Goal: Navigation & Orientation: Find specific page/section

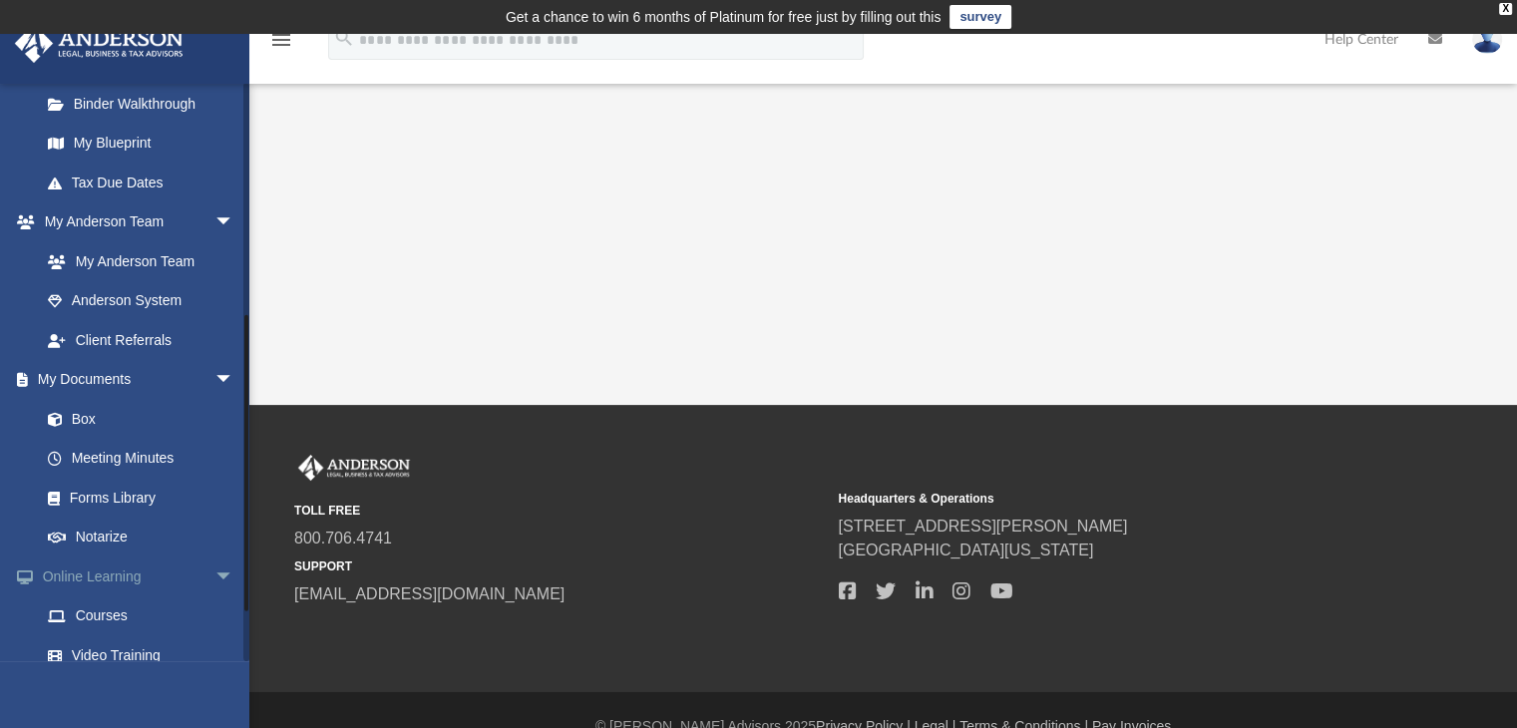
scroll to position [534, 0]
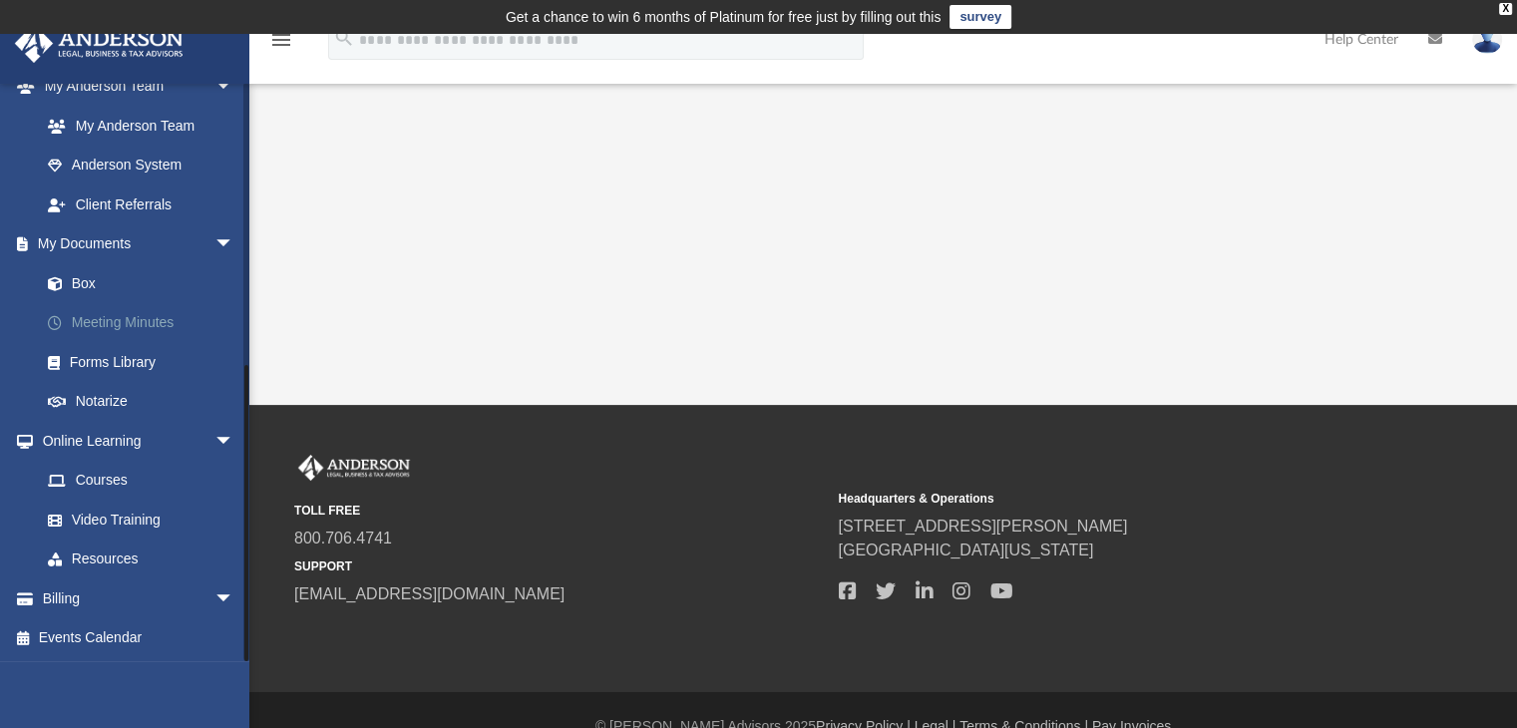
click at [117, 322] on link "Meeting Minutes" at bounding box center [146, 323] width 236 height 40
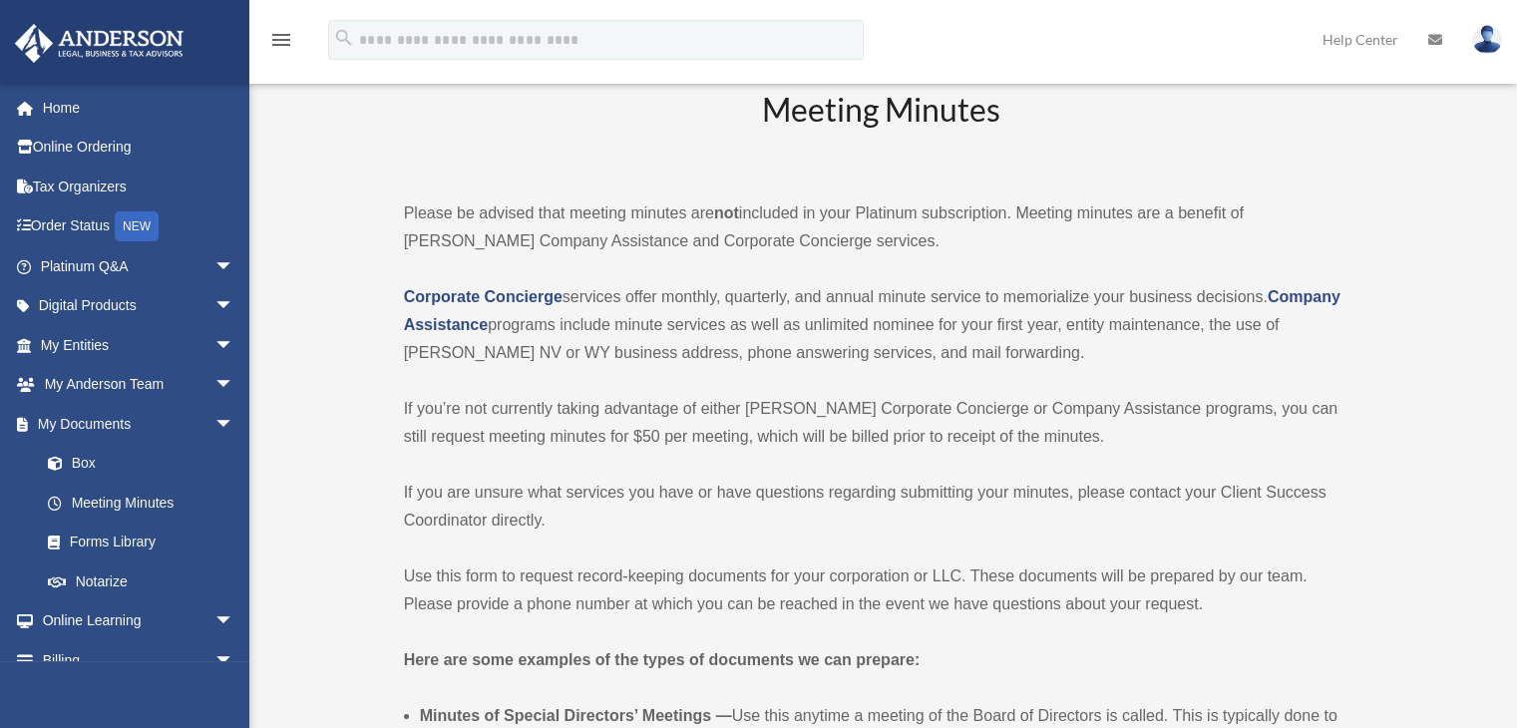
scroll to position [100, 0]
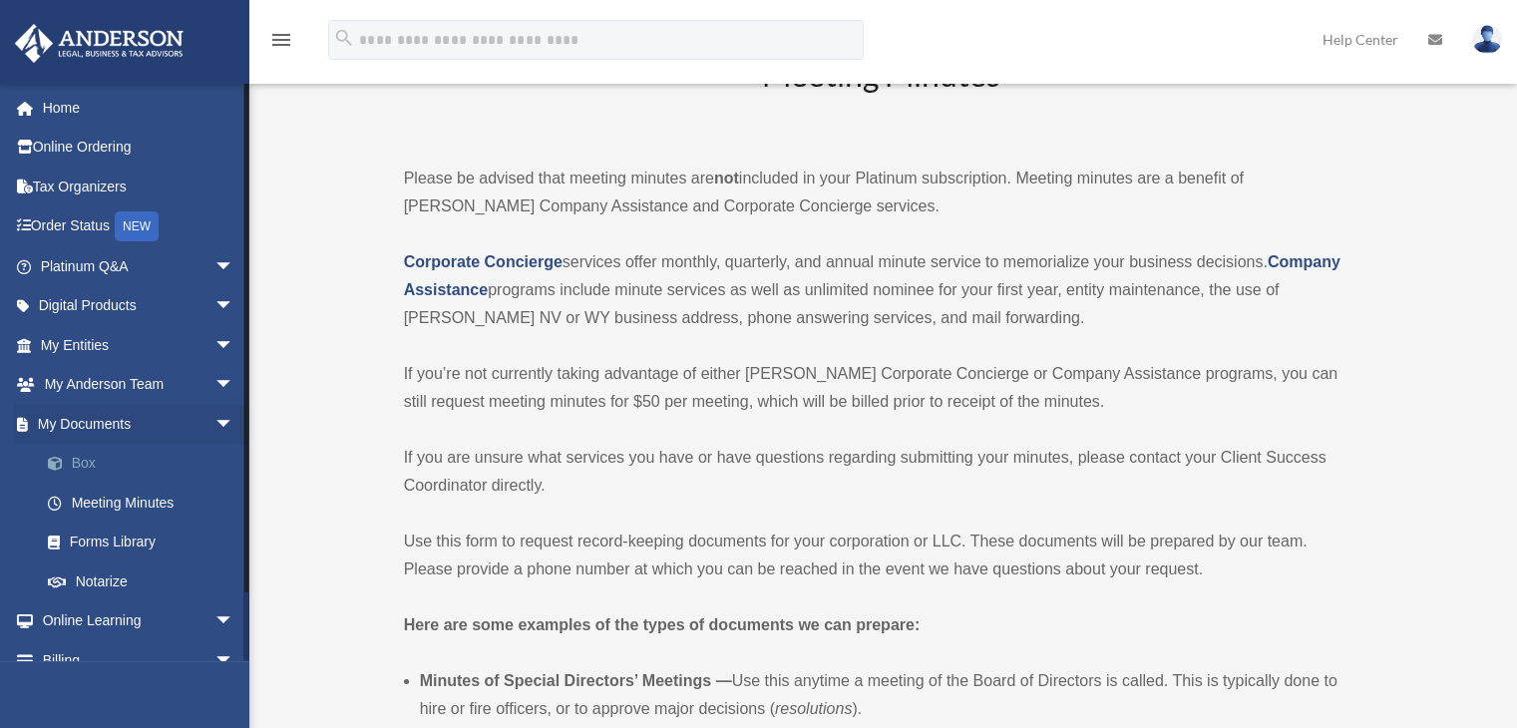
click at [83, 463] on link "Box" at bounding box center [146, 464] width 236 height 40
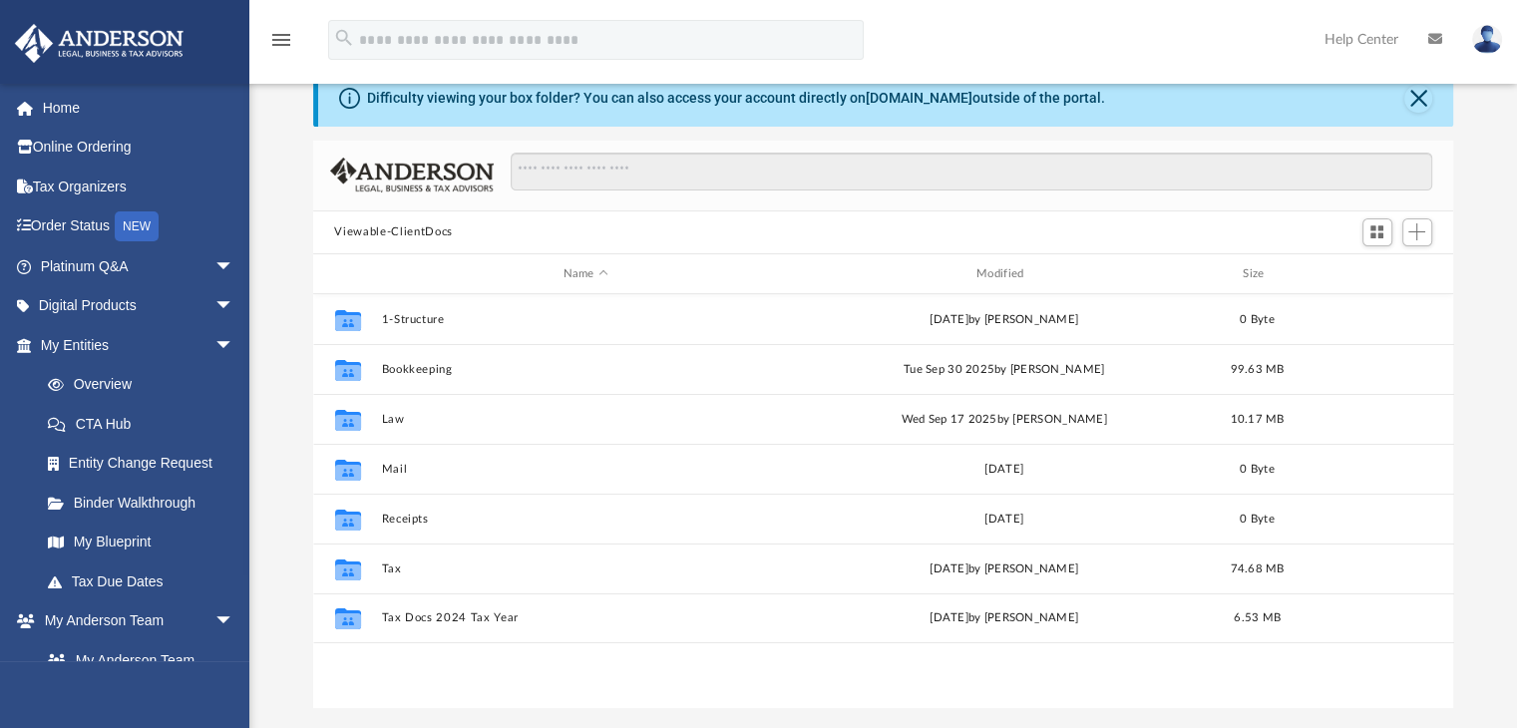
scroll to position [199, 0]
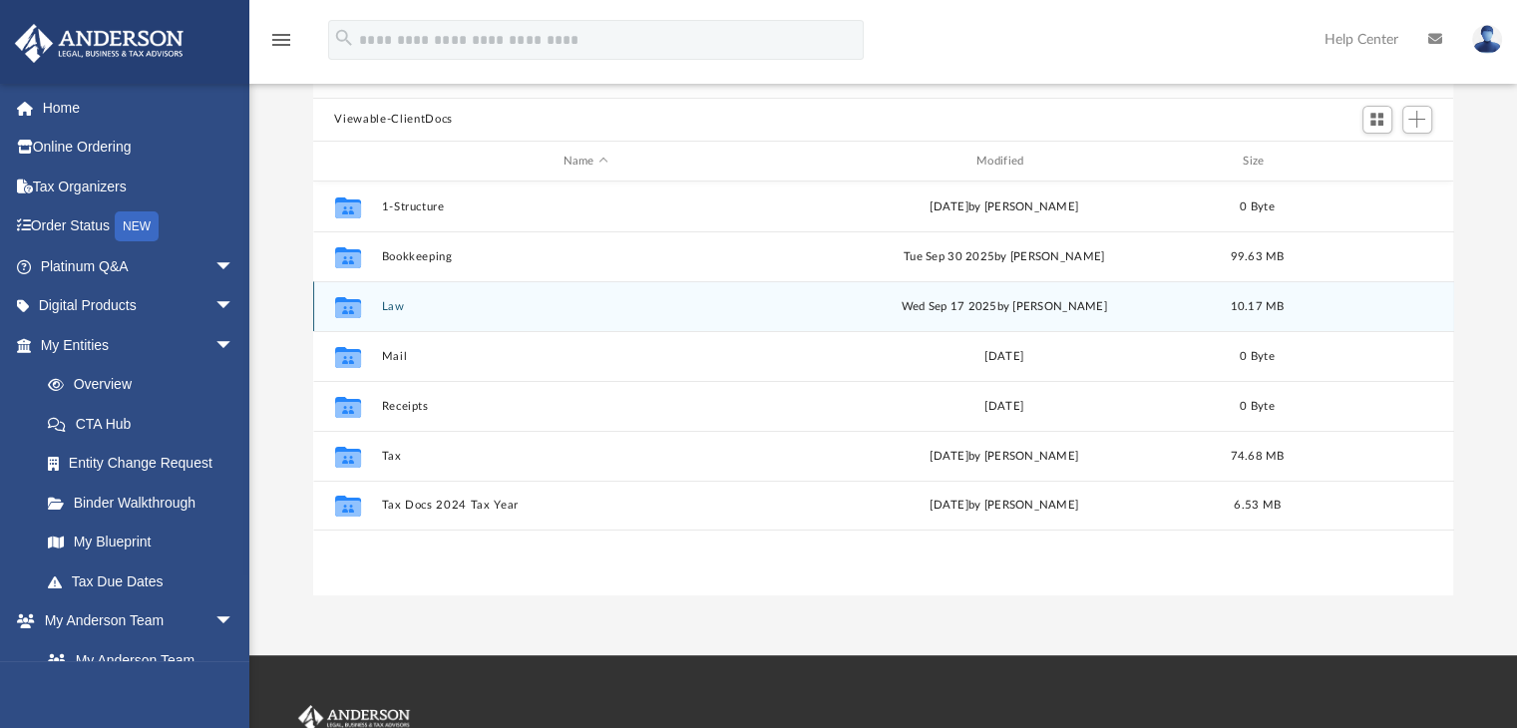
click at [348, 304] on icon "grid" at bounding box center [347, 310] width 26 height 16
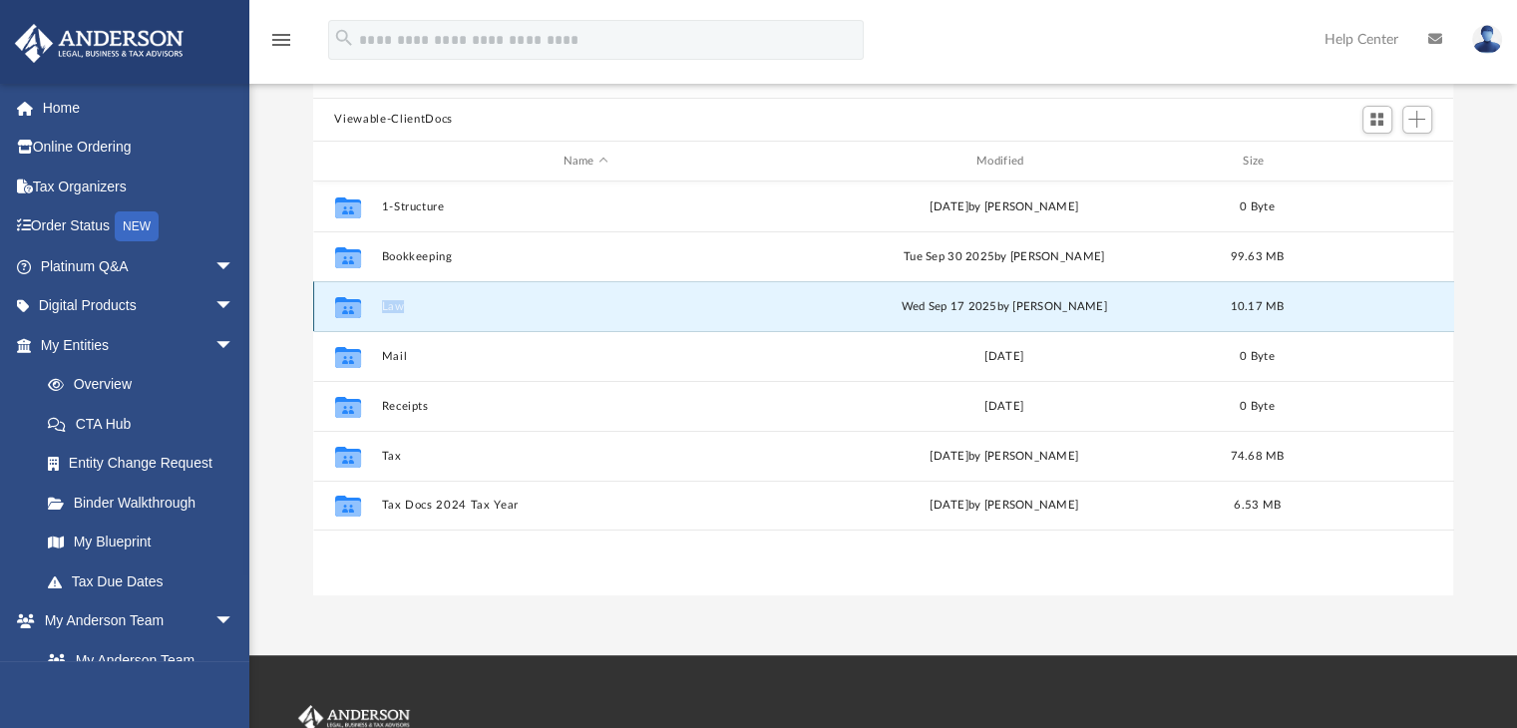
click at [348, 304] on icon "grid" at bounding box center [347, 310] width 26 height 16
click at [467, 301] on button "Law" at bounding box center [585, 306] width 409 height 13
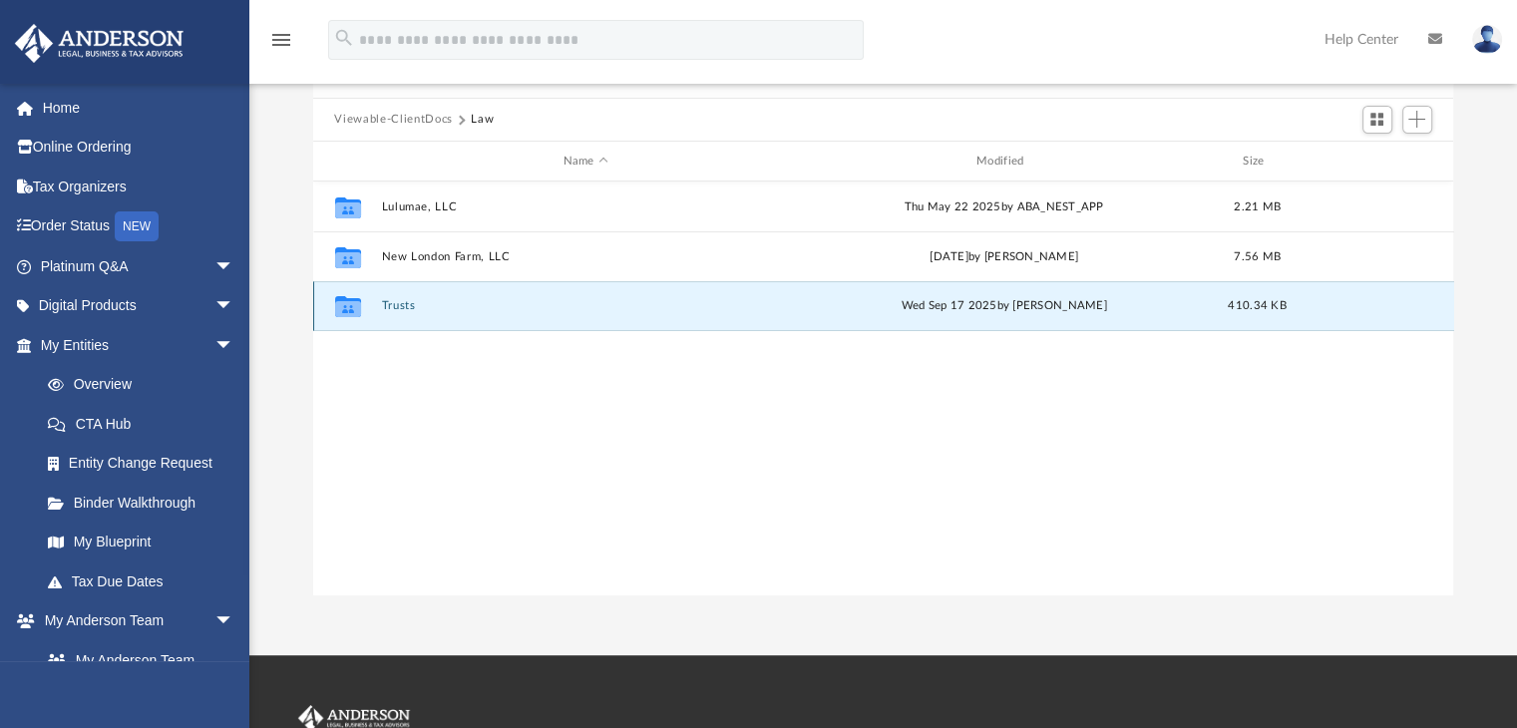
click at [387, 305] on button "Trusts" at bounding box center [585, 306] width 409 height 13
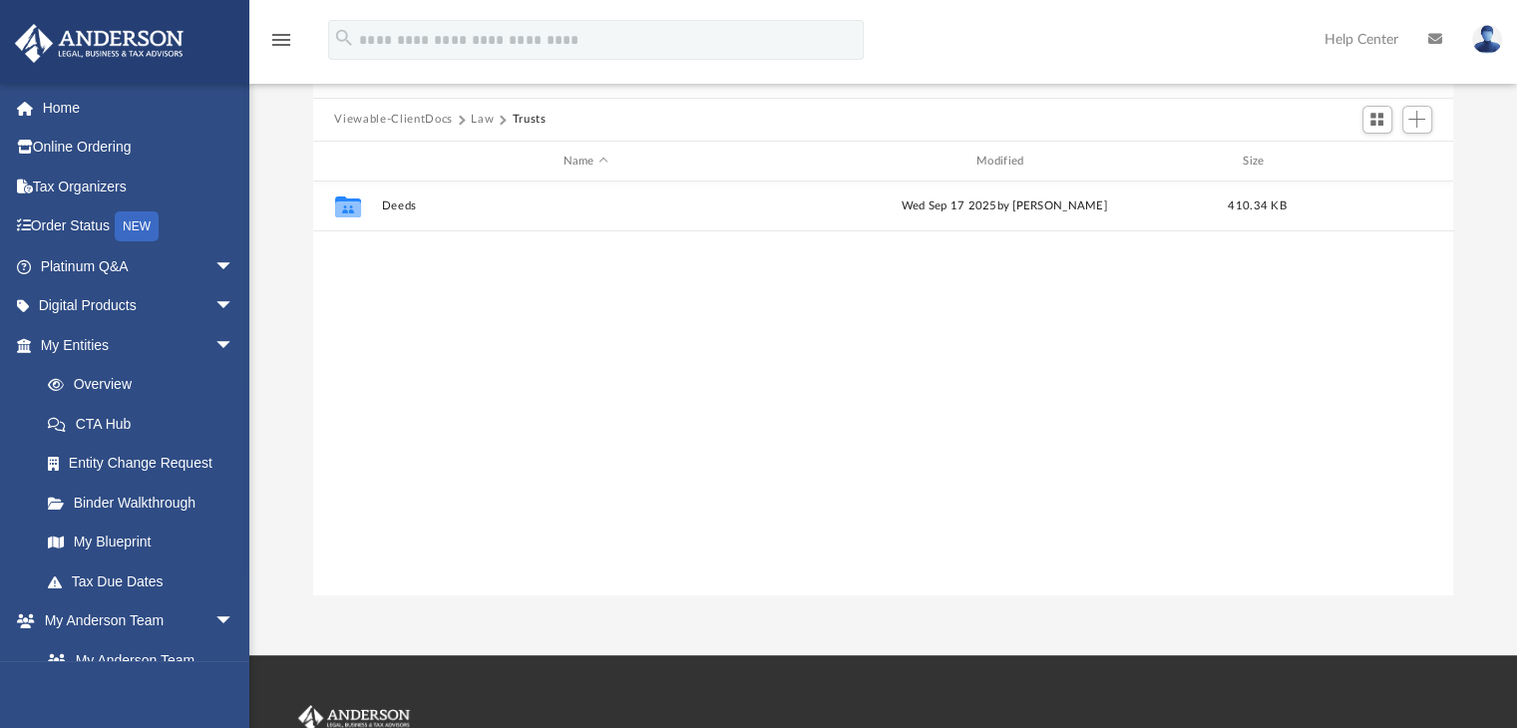
click at [351, 164] on div "id" at bounding box center [346, 162] width 50 height 18
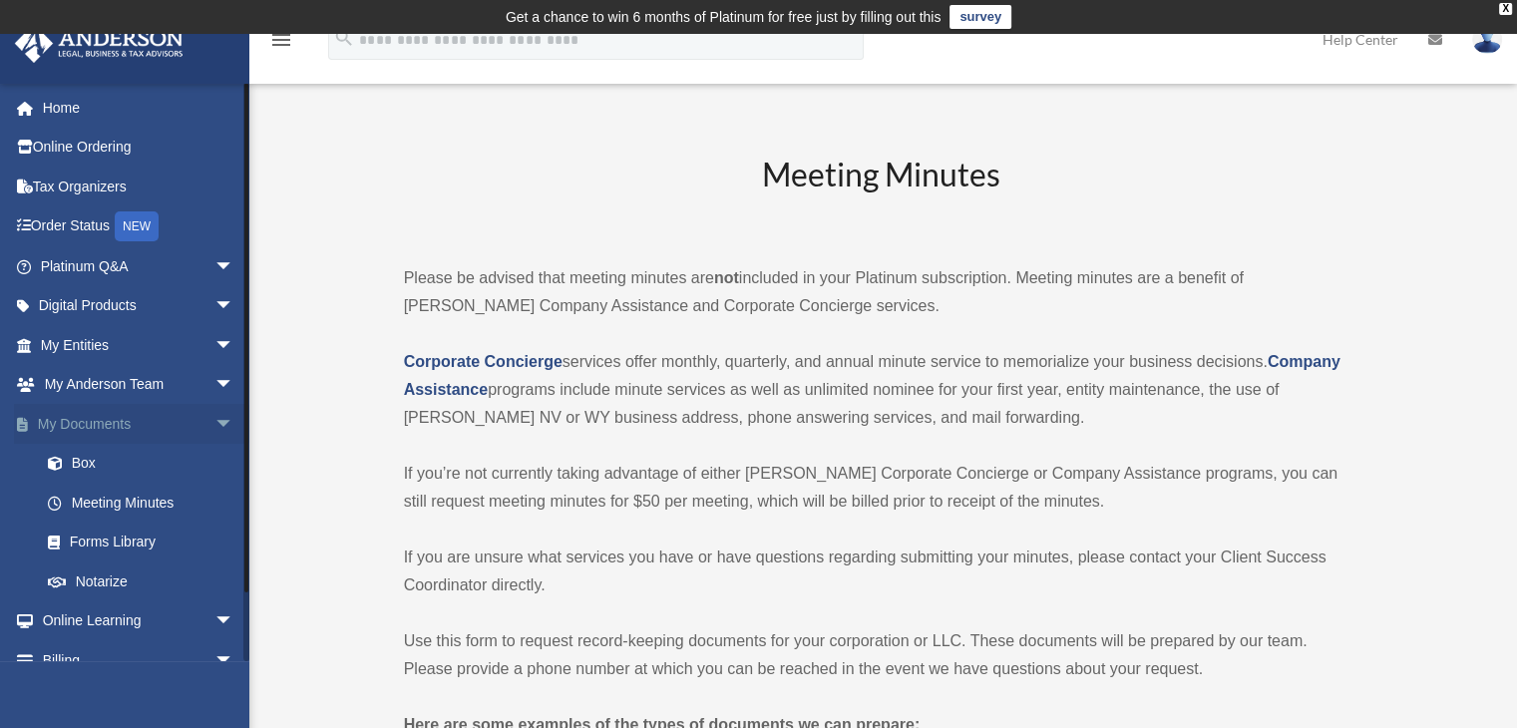
click at [81, 416] on link "My Documents arrow_drop_down" at bounding box center [139, 424] width 250 height 40
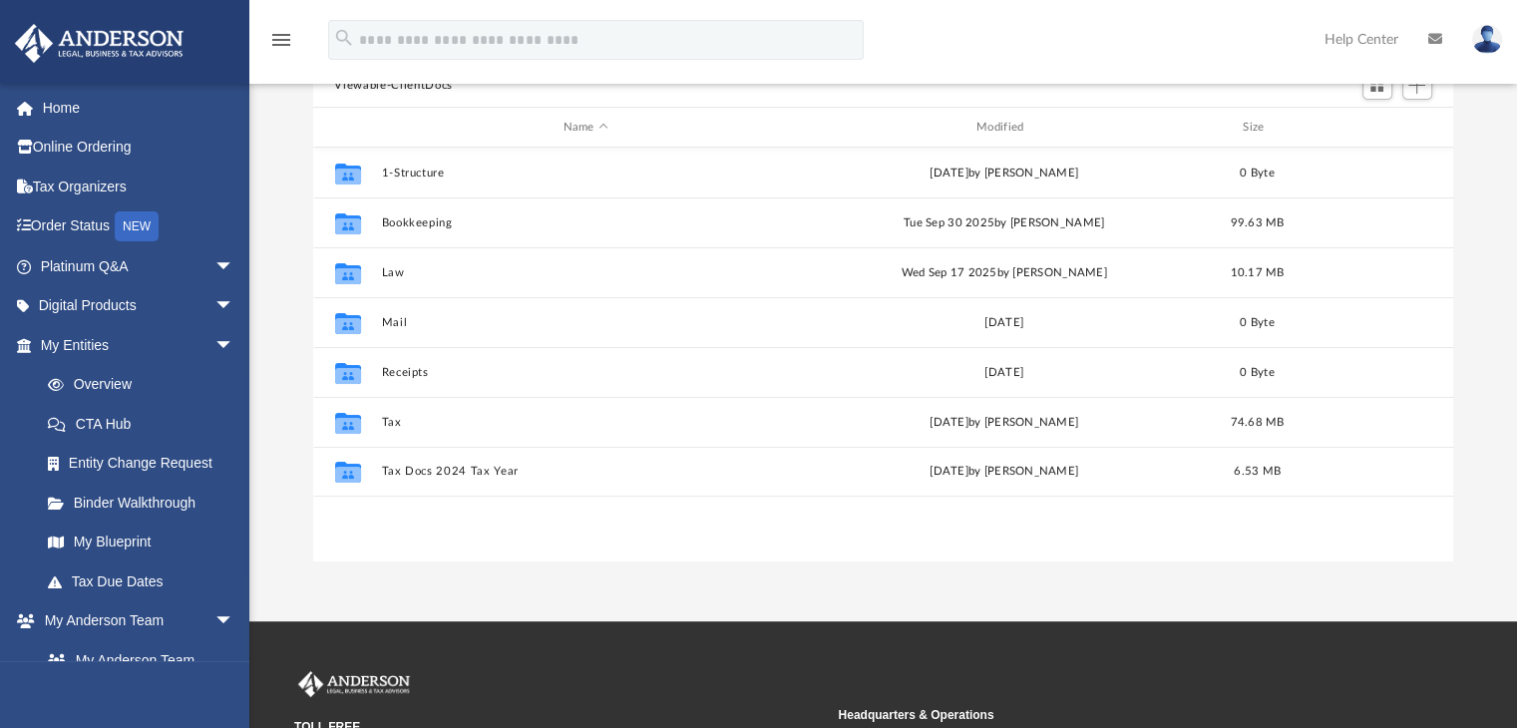
scroll to position [199, 0]
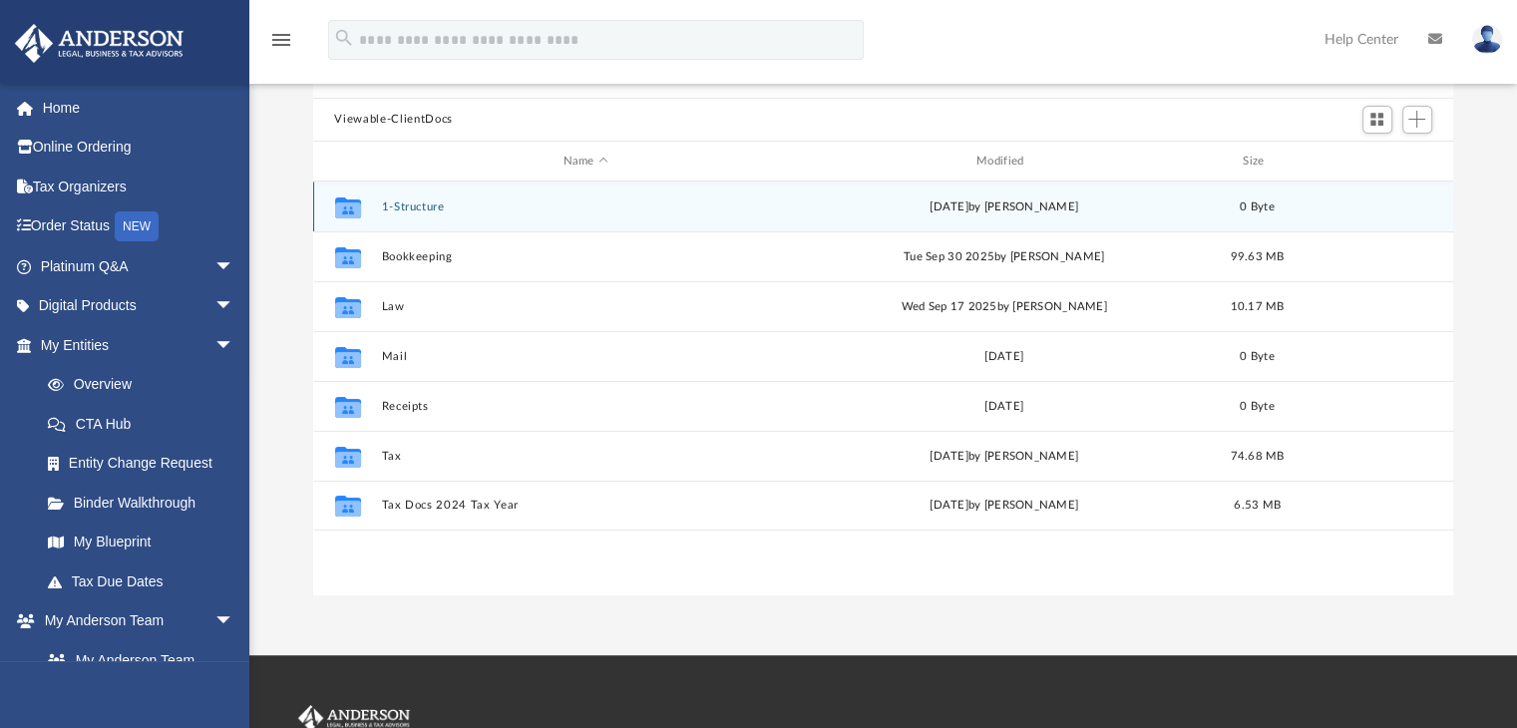
click at [372, 207] on div "Collaborated Folder" at bounding box center [347, 207] width 50 height 32
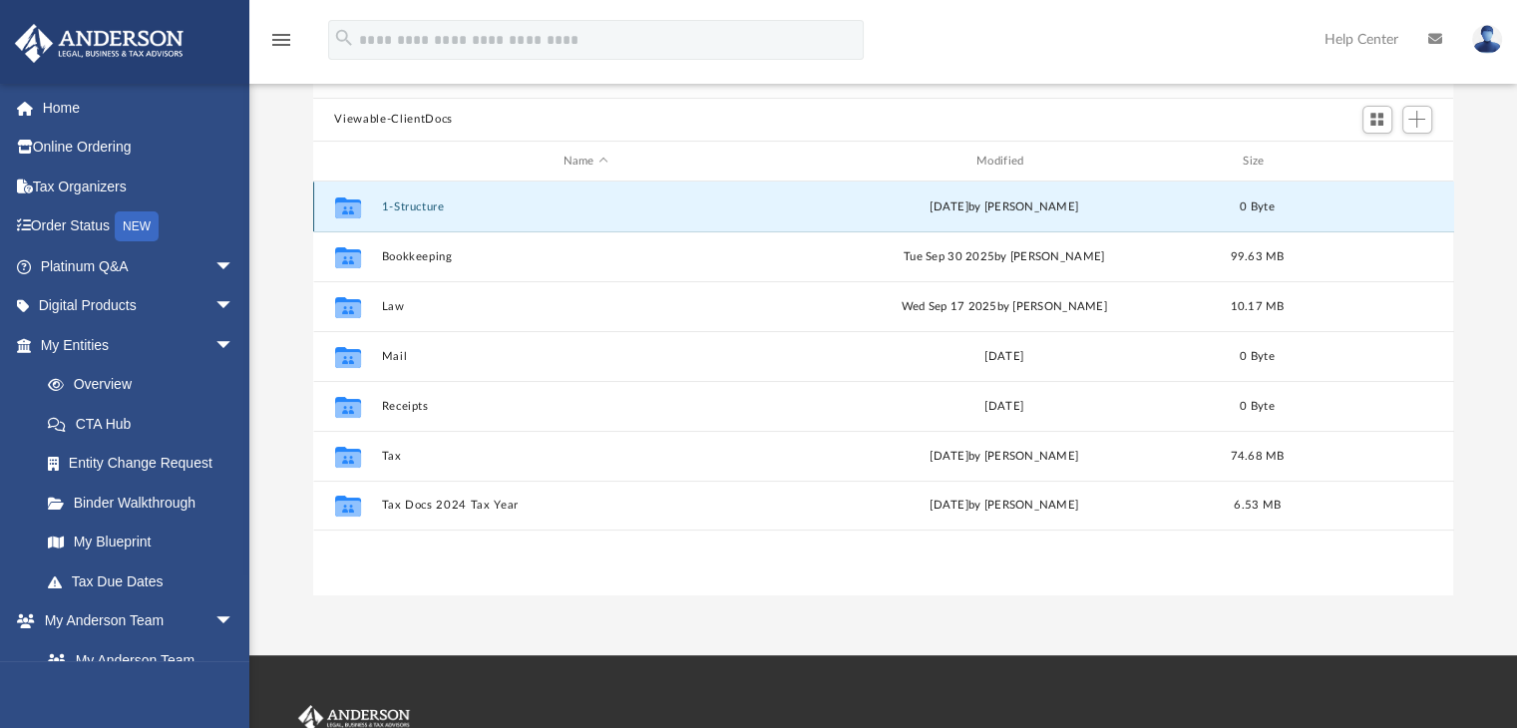
click at [353, 207] on icon "grid" at bounding box center [347, 210] width 26 height 16
click at [410, 205] on button "1-Structure" at bounding box center [585, 206] width 409 height 13
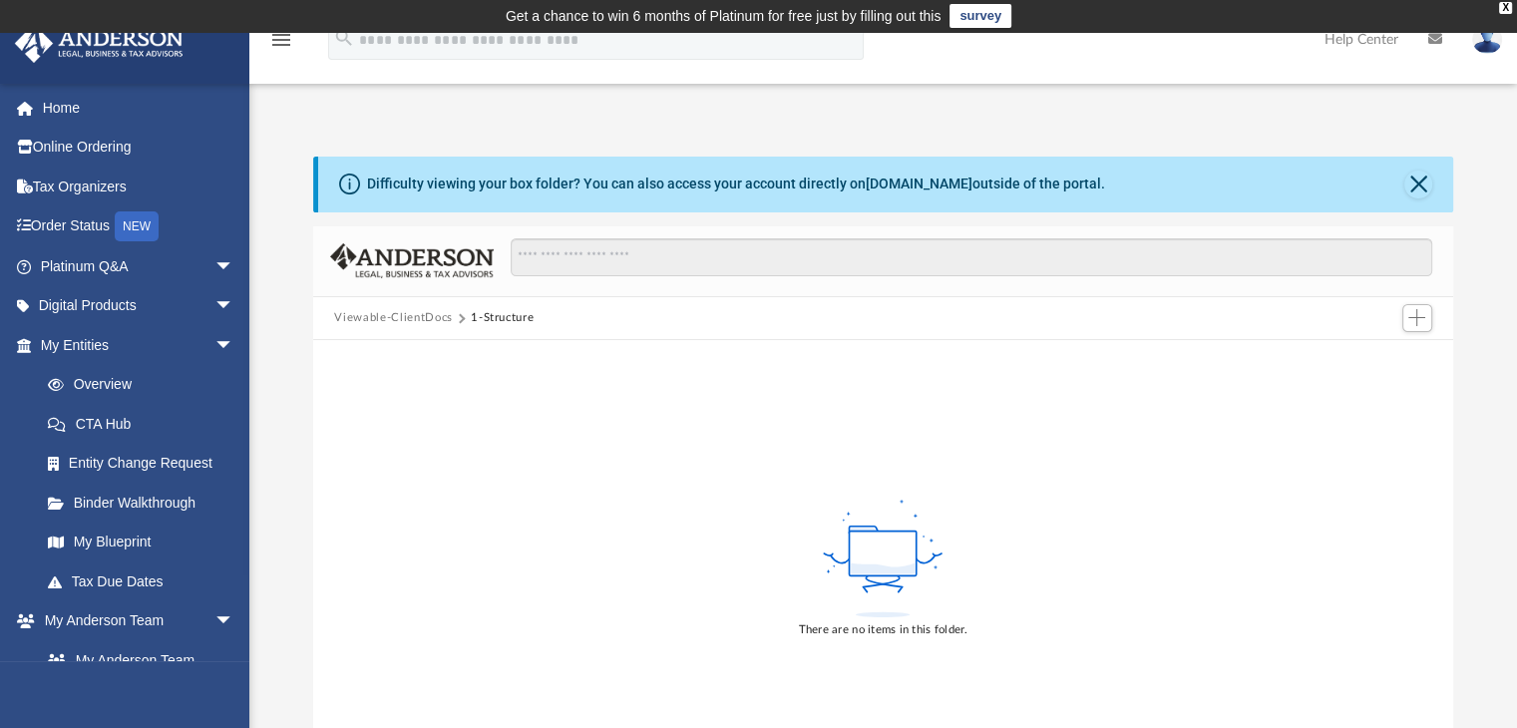
scroll to position [0, 0]
click at [116, 348] on link "My Entities arrow_drop_down" at bounding box center [139, 345] width 250 height 40
click at [214, 344] on span "arrow_drop_down" at bounding box center [234, 345] width 40 height 41
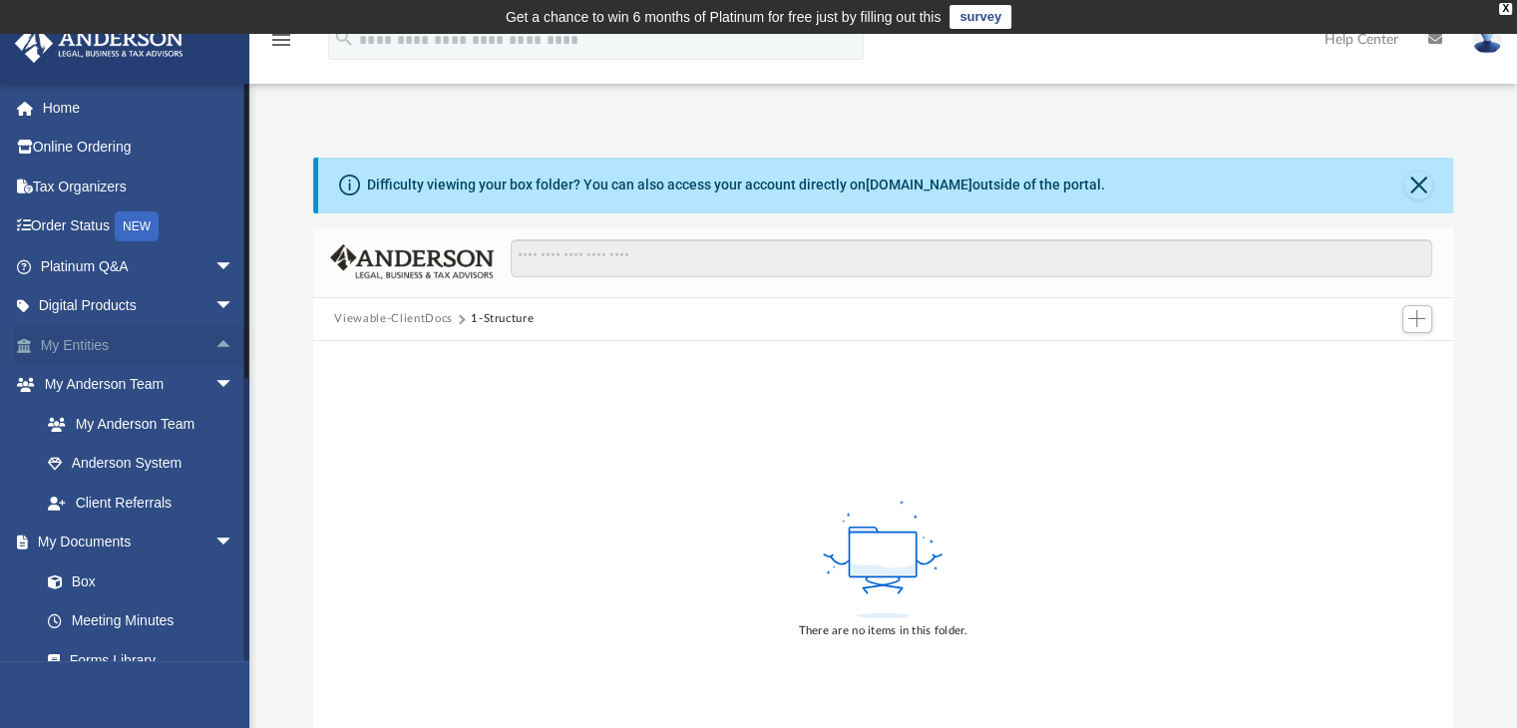
click at [106, 344] on link "My Entities arrow_drop_up" at bounding box center [139, 345] width 250 height 40
click at [1408, 184] on button "Close" at bounding box center [1418, 186] width 28 height 28
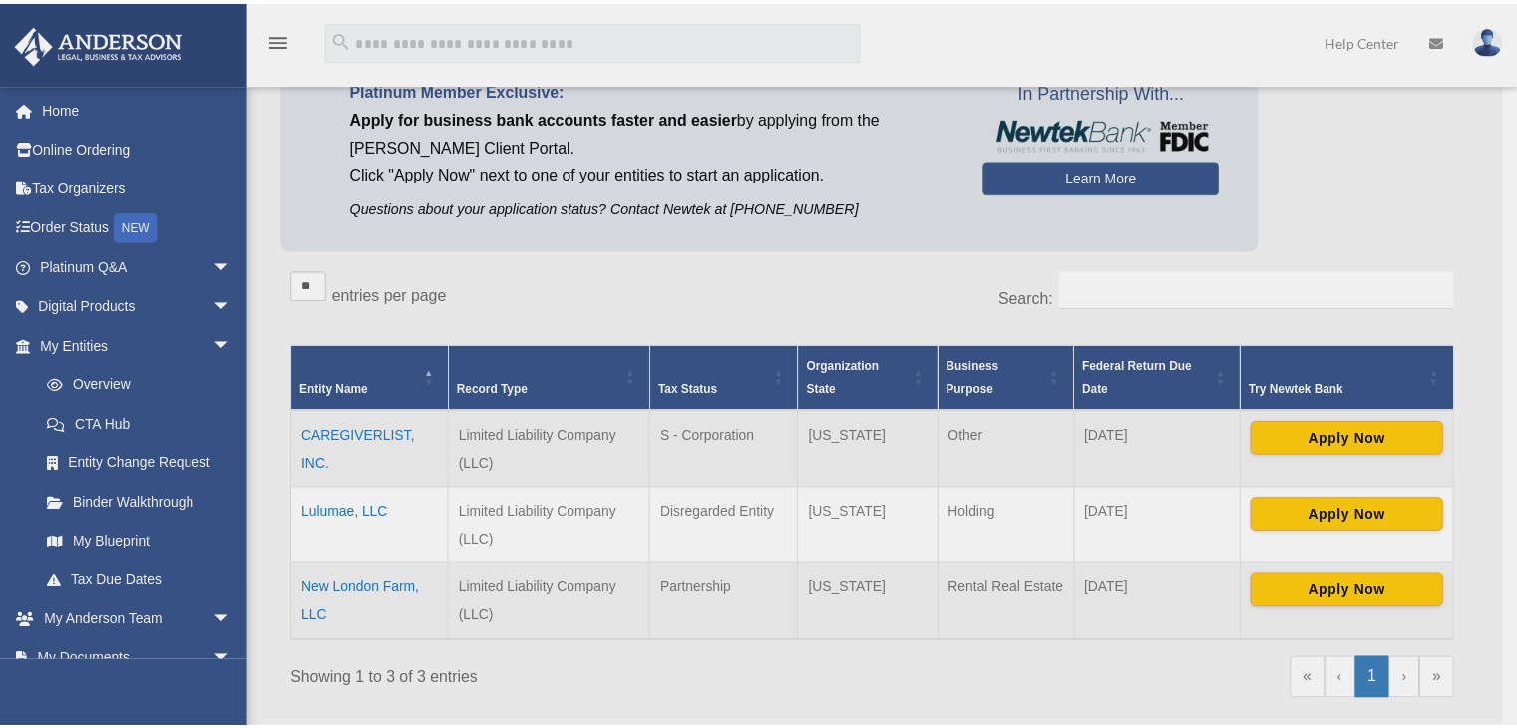
scroll to position [199, 0]
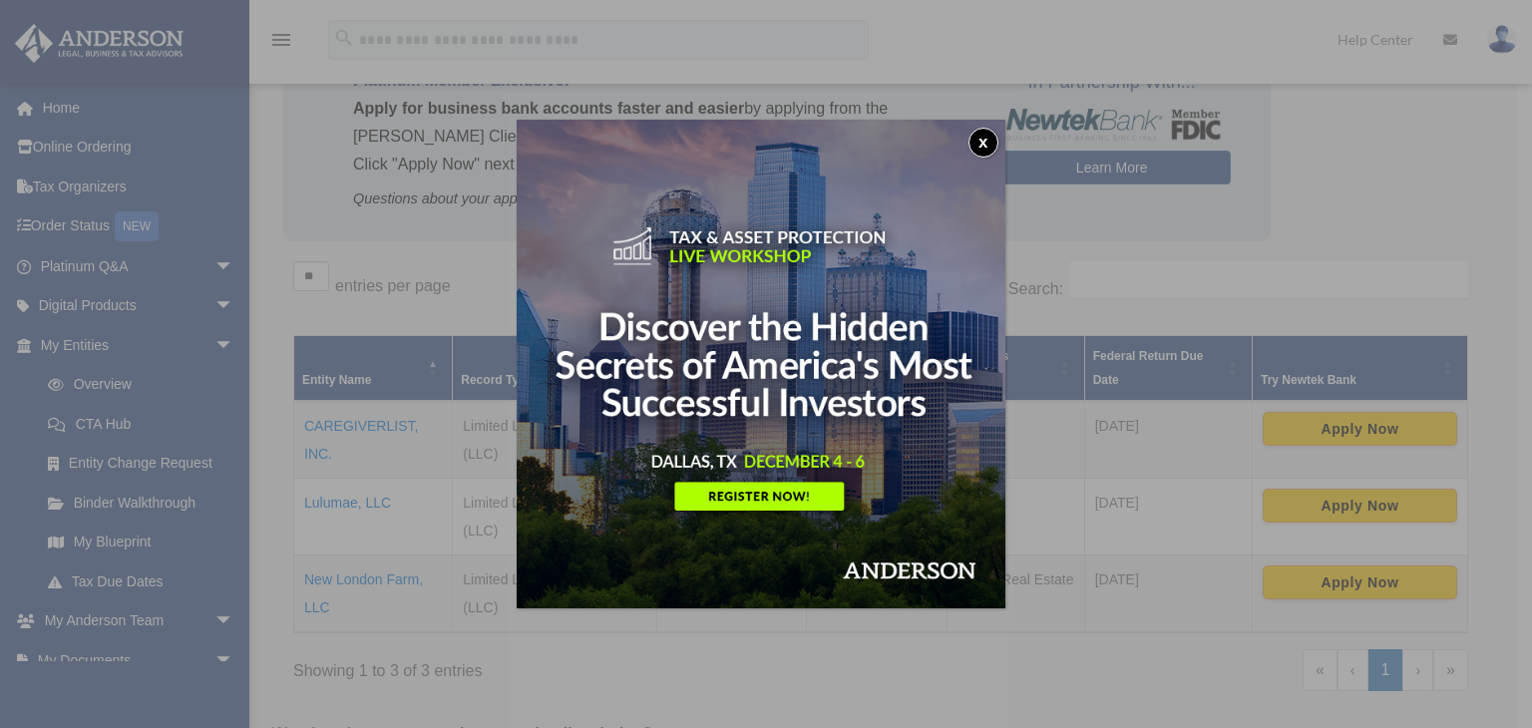
click at [1003, 140] on img at bounding box center [761, 364] width 489 height 489
click at [989, 145] on button "x" at bounding box center [983, 143] width 30 height 30
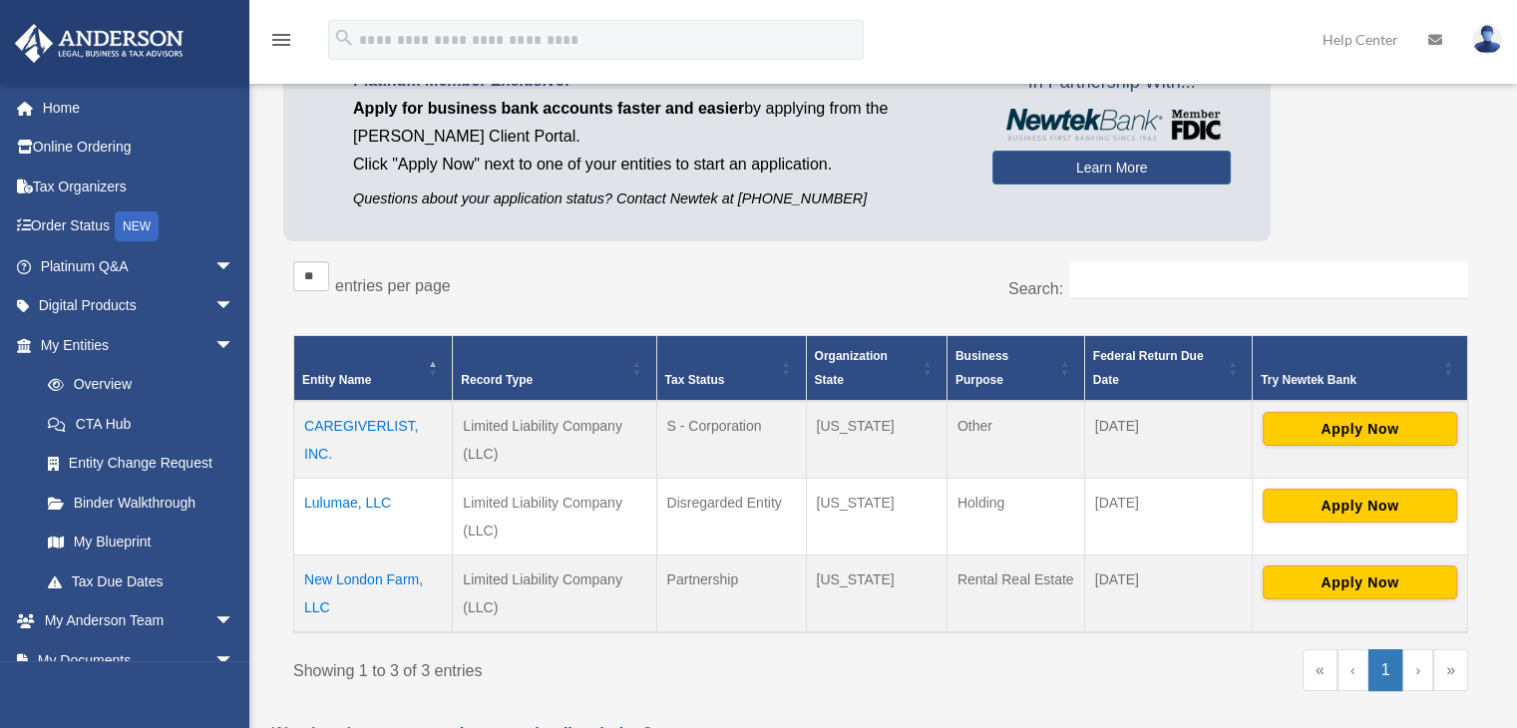
click at [360, 424] on td "CAREGIVERLIST, INC." at bounding box center [373, 440] width 159 height 78
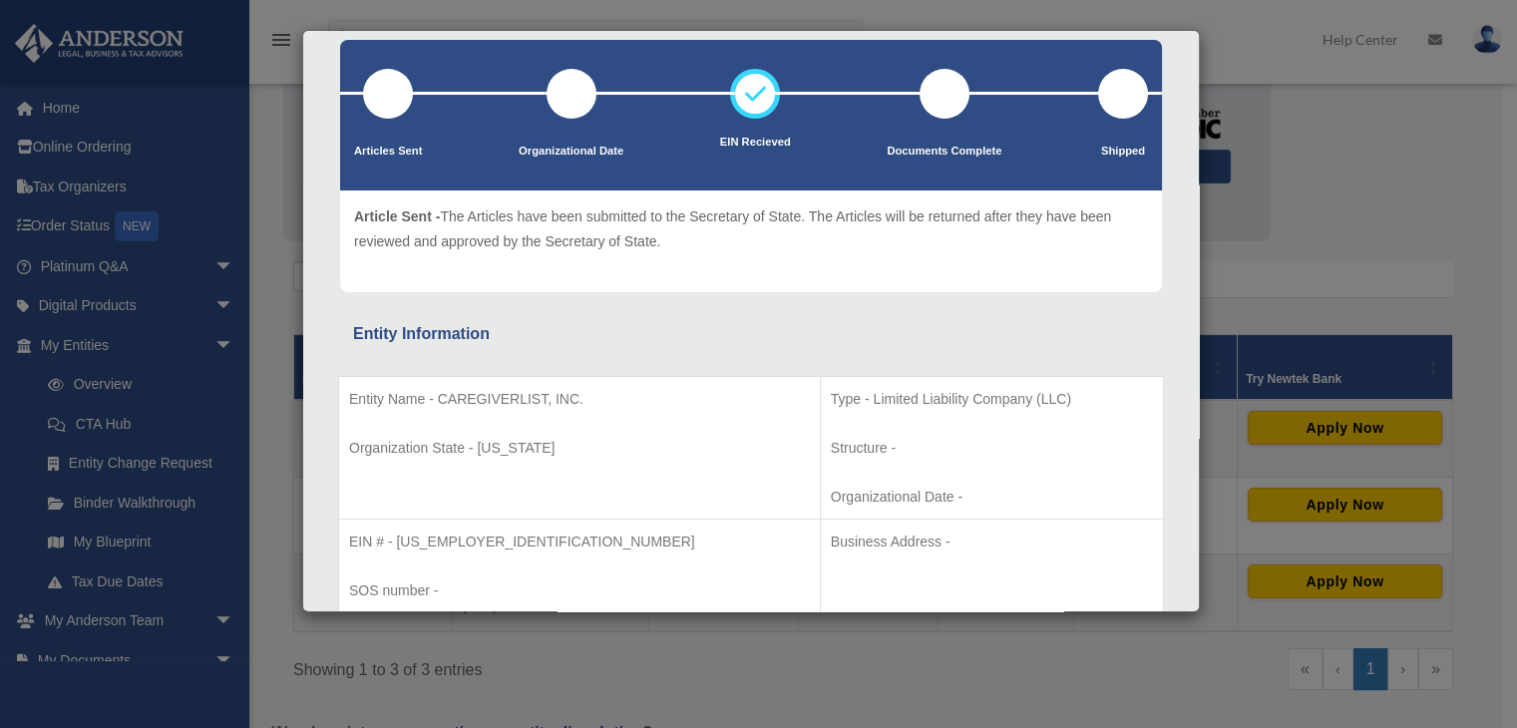
scroll to position [0, 0]
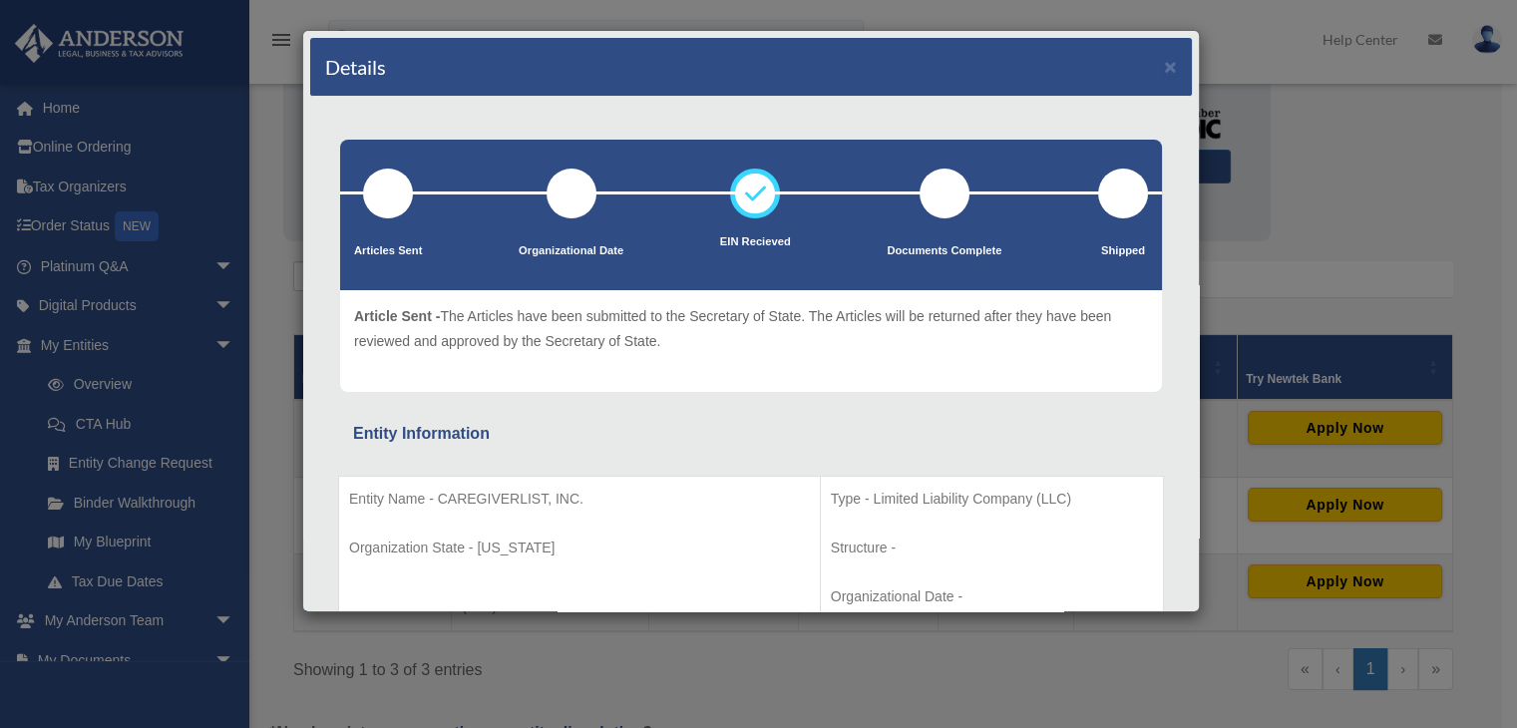
click at [1291, 49] on div "Details × Articles Sent Organizational Date" at bounding box center [758, 364] width 1517 height 728
